Goal: Task Accomplishment & Management: Use online tool/utility

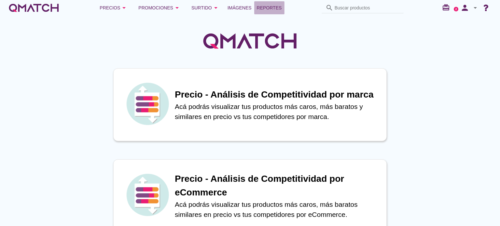
click at [269, 5] on span "Reportes" at bounding box center [269, 8] width 25 height 8
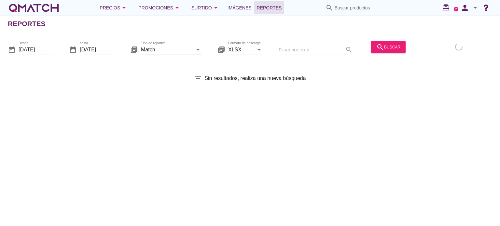
click at [201, 49] on icon "arrow_drop_down" at bounding box center [198, 50] width 8 height 8
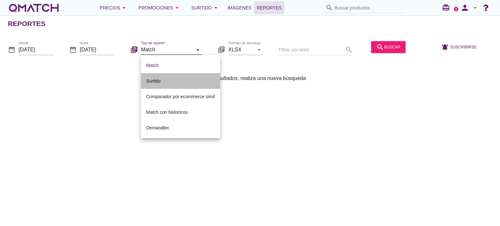
click at [178, 78] on div "Surtido" at bounding box center [180, 81] width 69 height 8
type input "Surtido"
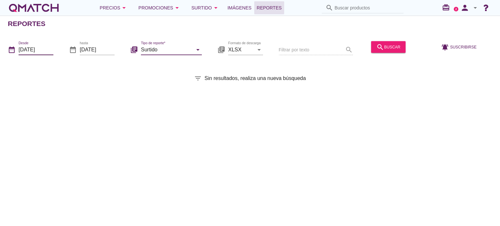
click at [47, 46] on input "[DATE]" at bounding box center [36, 49] width 35 height 10
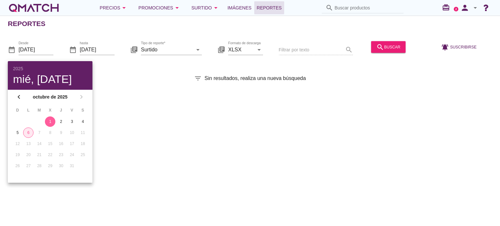
click at [30, 132] on div "6" at bounding box center [28, 133] width 10 height 6
type input "[DATE]"
click at [383, 47] on div "search buscar" at bounding box center [388, 47] width 24 height 8
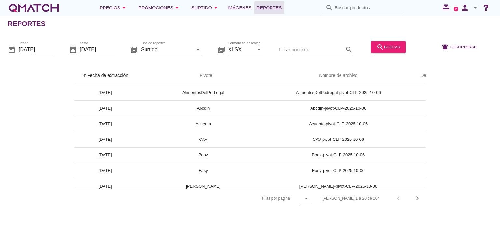
click at [310, 198] on icon "arrow_drop_down" at bounding box center [306, 199] width 8 height 8
click at [331, 211] on div "All" at bounding box center [332, 214] width 14 height 8
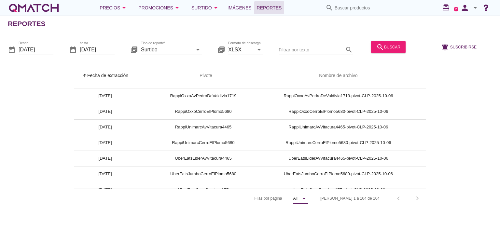
scroll to position [1525, 0]
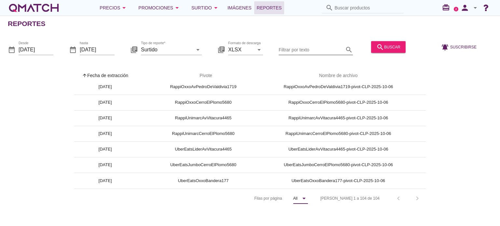
click at [316, 50] on input "Filtrar por texto" at bounding box center [310, 49] width 65 height 10
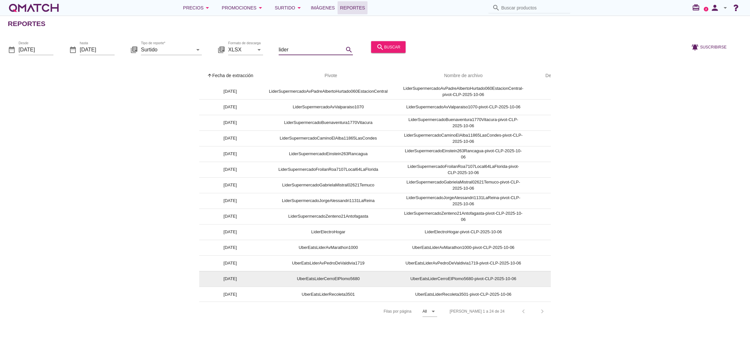
scroll to position [0, 0]
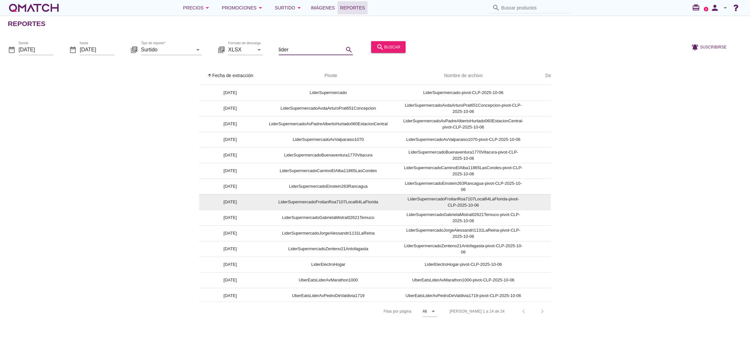
type input "lider"
